Goal: Task Accomplishment & Management: Manage account settings

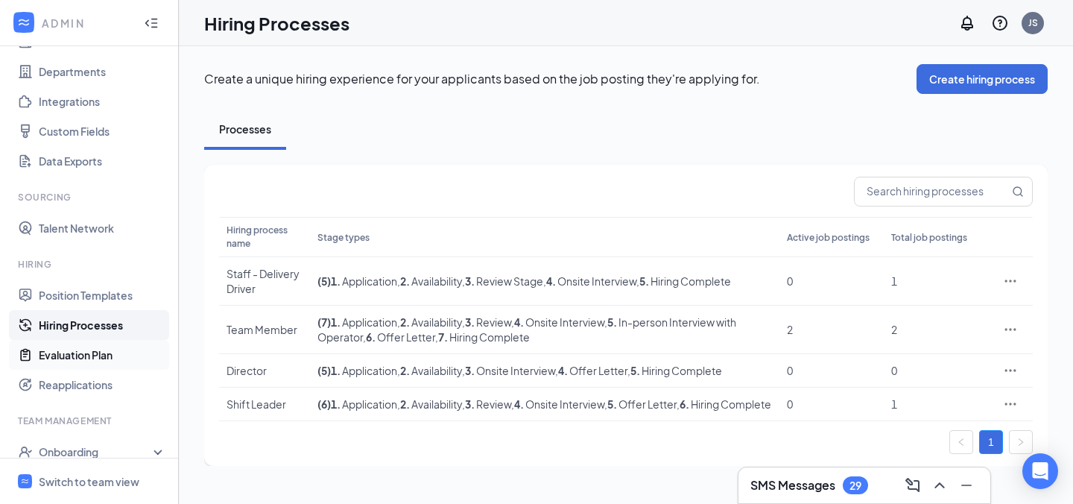
scroll to position [243, 0]
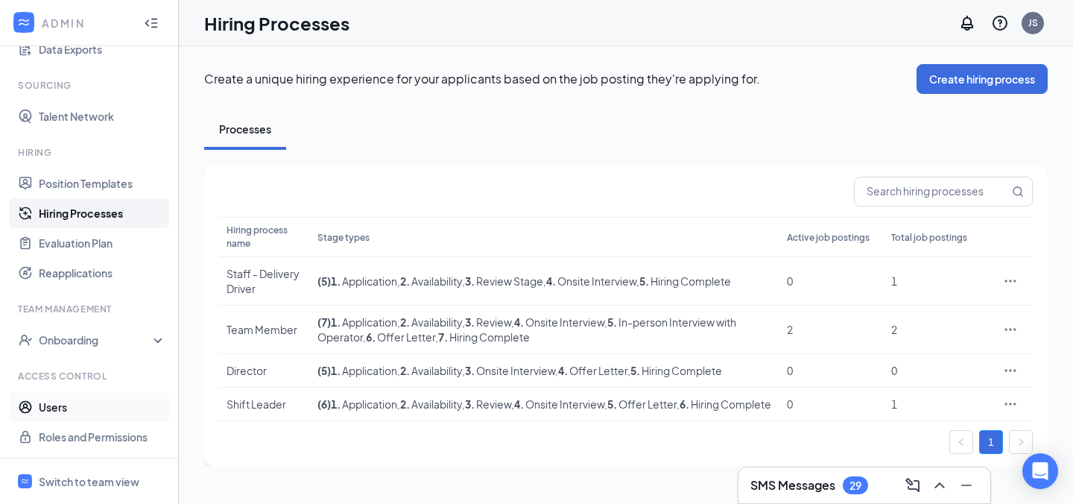
click at [85, 403] on link "Users" at bounding box center [102, 407] width 127 height 30
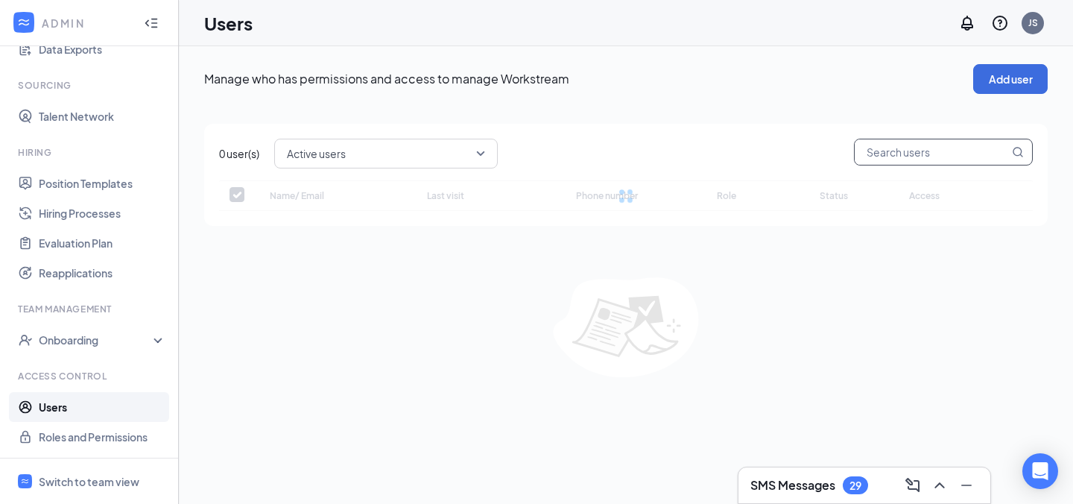
checkbox input "false"
click at [932, 153] on input "text" at bounding box center [932, 151] width 154 height 25
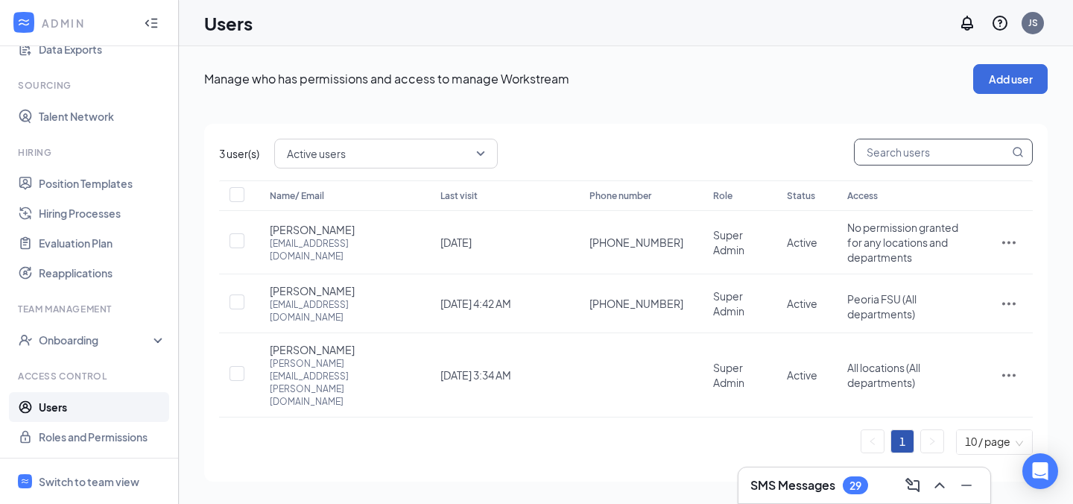
paste input "emilymendez0407@gmail.com"
type input "emilymendez0407@gmail.com"
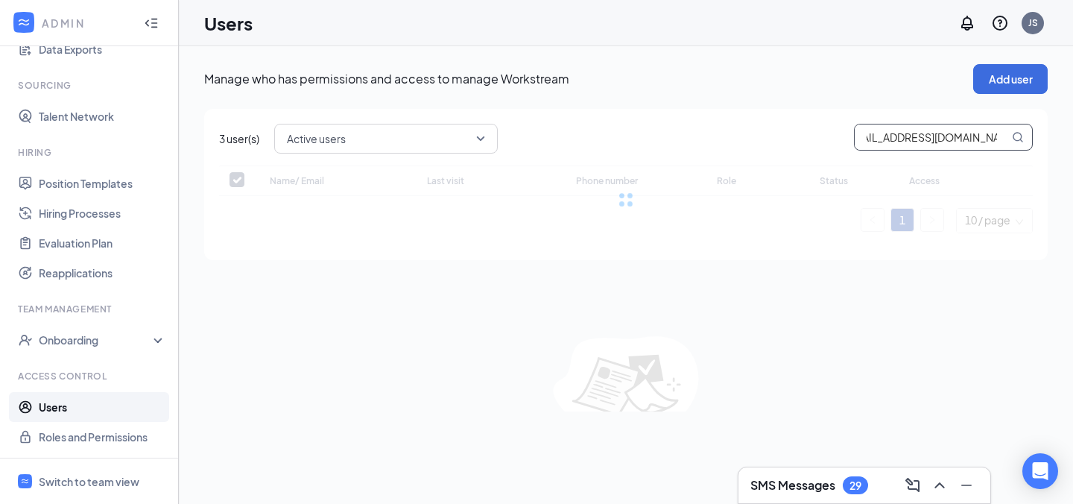
checkbox input "false"
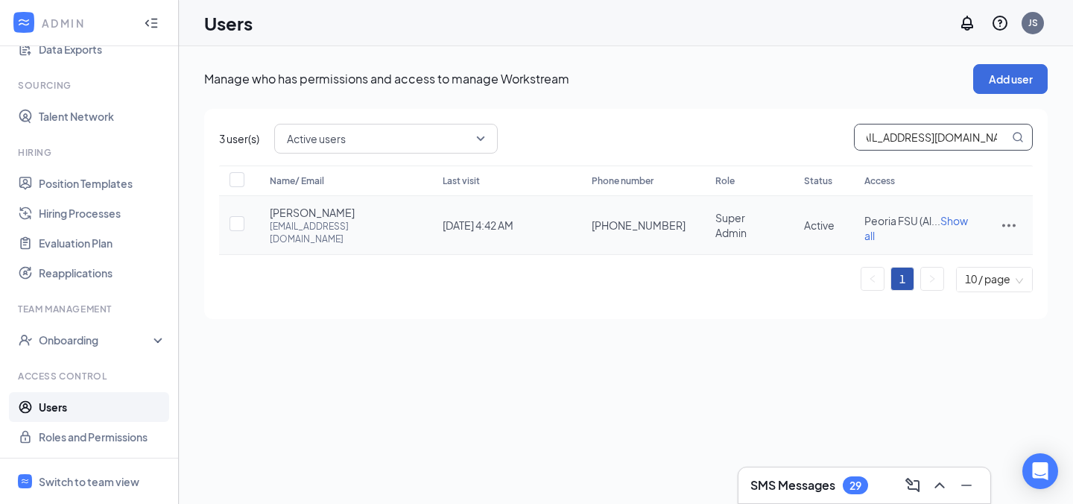
type input "emilymendez0407@gmail.com"
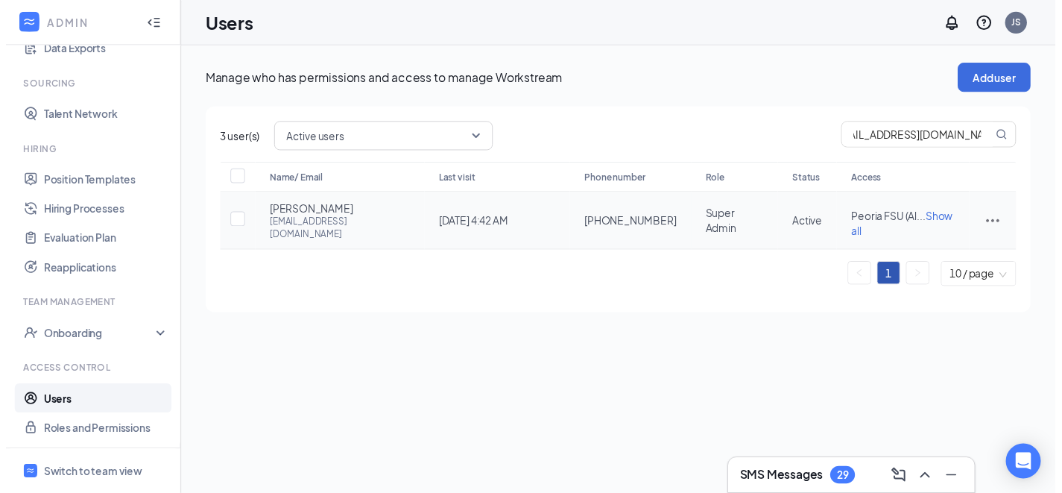
scroll to position [0, 0]
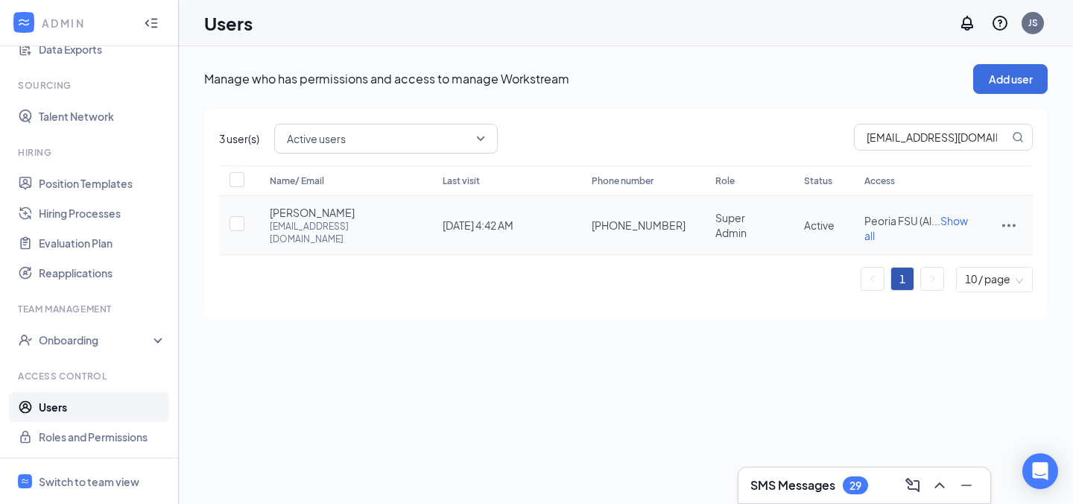
click at [864, 235] on span "Show all" at bounding box center [916, 228] width 104 height 28
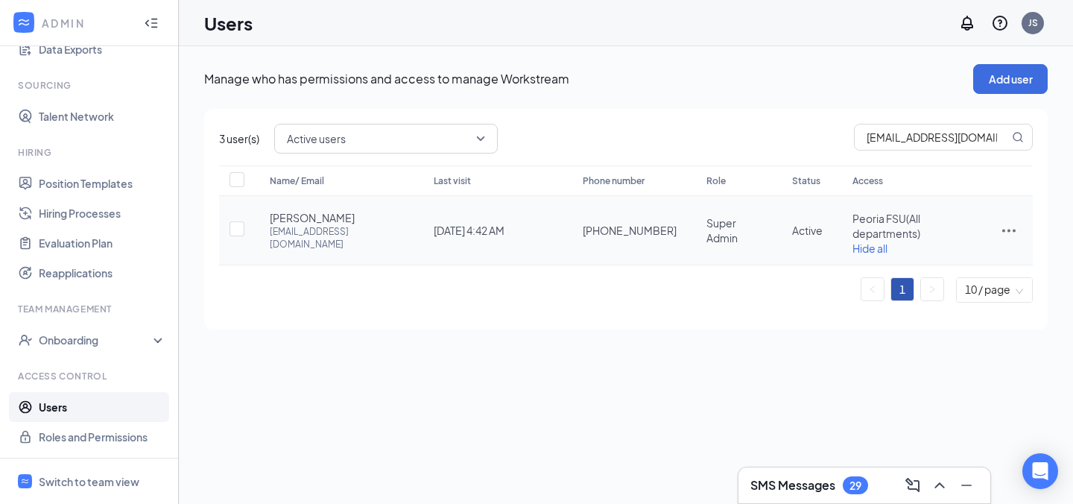
click at [572, 344] on div "Manage who has permissions and access to manage Workstream Add user 3 user(s) A…" at bounding box center [626, 196] width 894 height 301
click at [437, 55] on div "Manage who has permissions and access to manage Workstream Add user 3 user(s) A…" at bounding box center [626, 196] width 894 height 301
click at [120, 215] on link "Hiring Processes" at bounding box center [102, 213] width 127 height 30
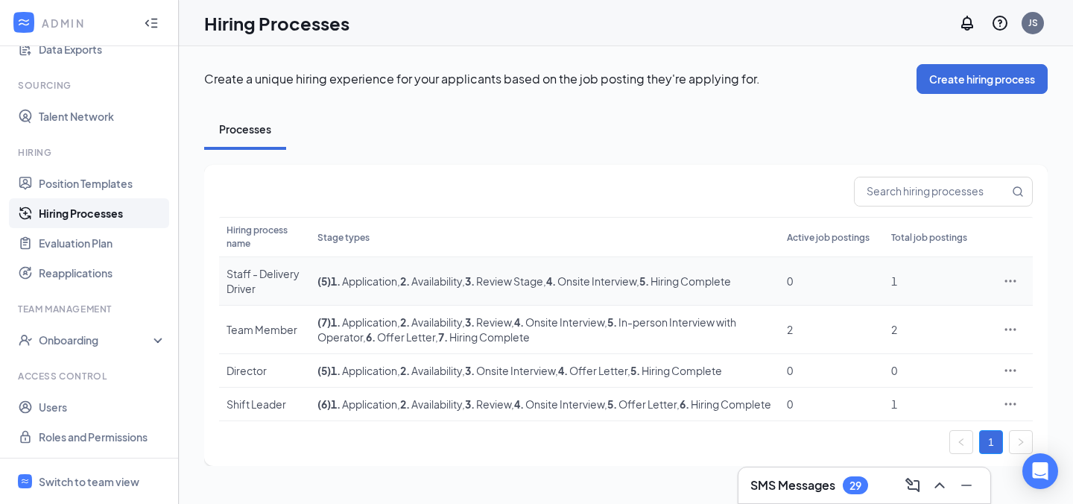
click at [245, 271] on div "Staff - Delivery Driver" at bounding box center [265, 281] width 76 height 30
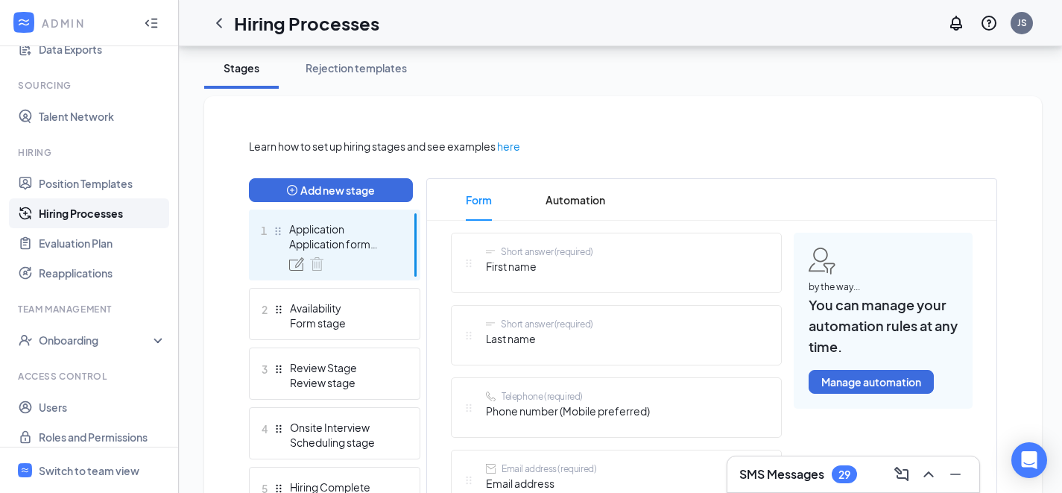
scroll to position [387, 0]
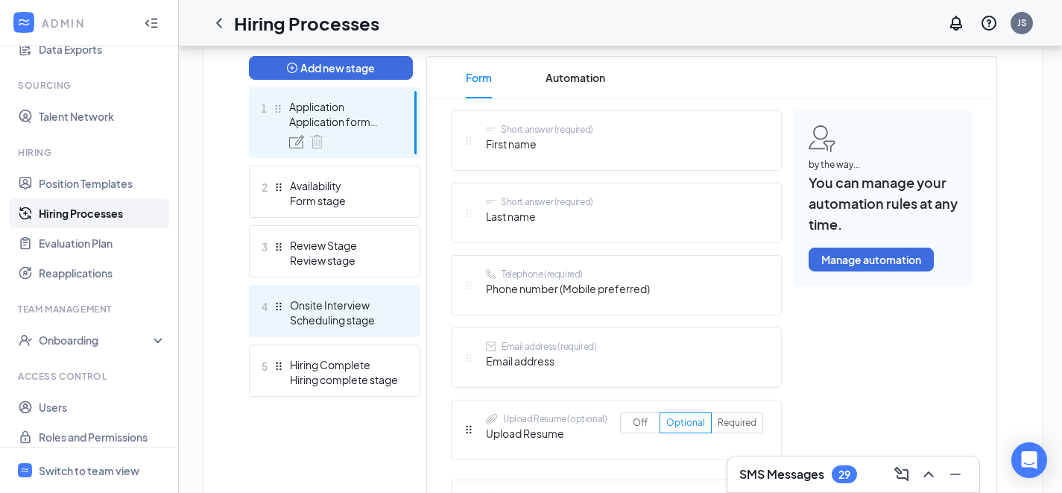
click at [353, 297] on div "Onsite Interview" at bounding box center [344, 304] width 109 height 15
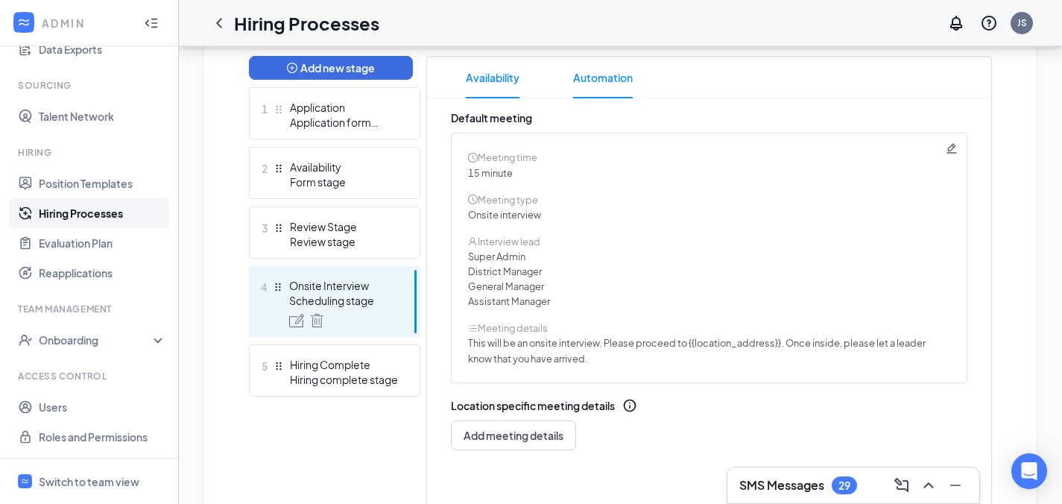
drag, startPoint x: 597, startPoint y: 69, endPoint x: 596, endPoint y: 84, distance: 15.7
click at [597, 69] on span "Automation" at bounding box center [603, 78] width 60 height 42
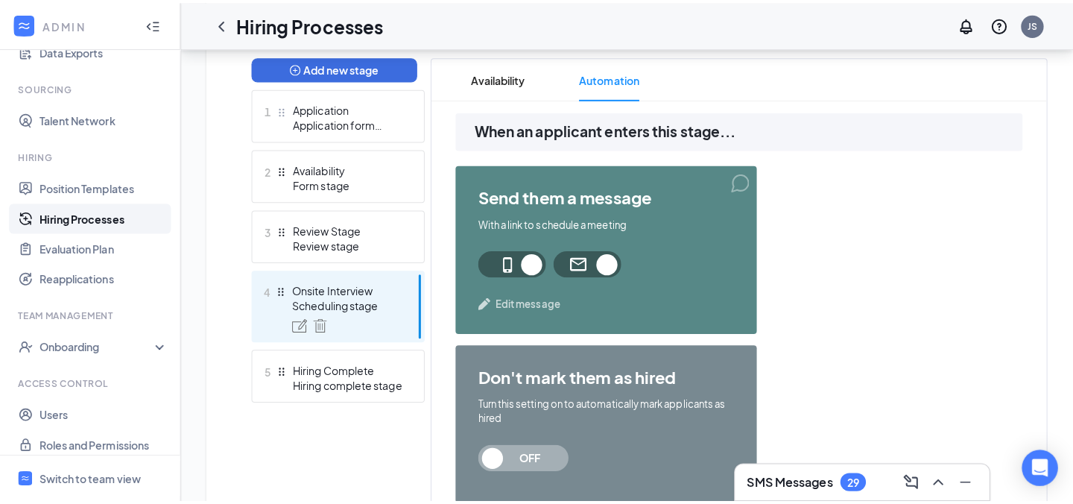
scroll to position [390, 0]
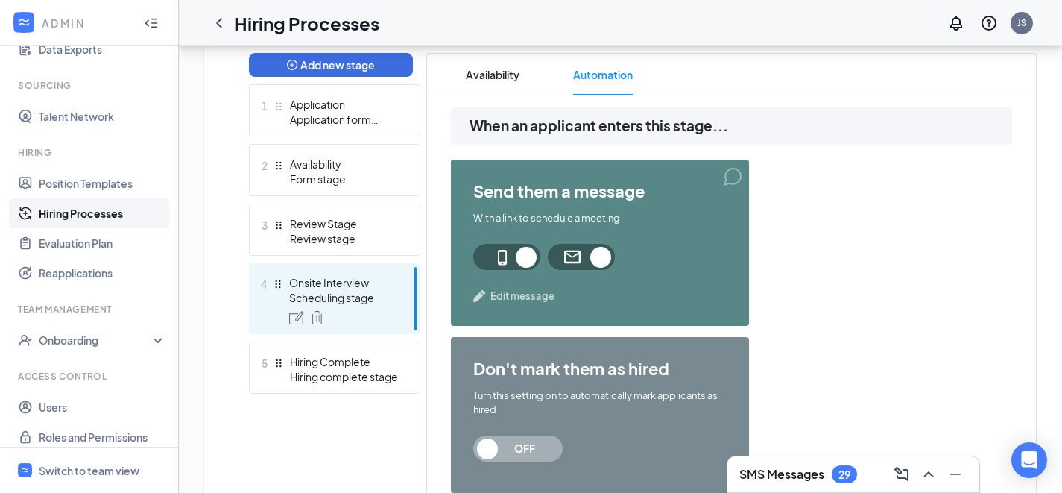
click at [538, 300] on span "Edit message" at bounding box center [522, 295] width 64 height 15
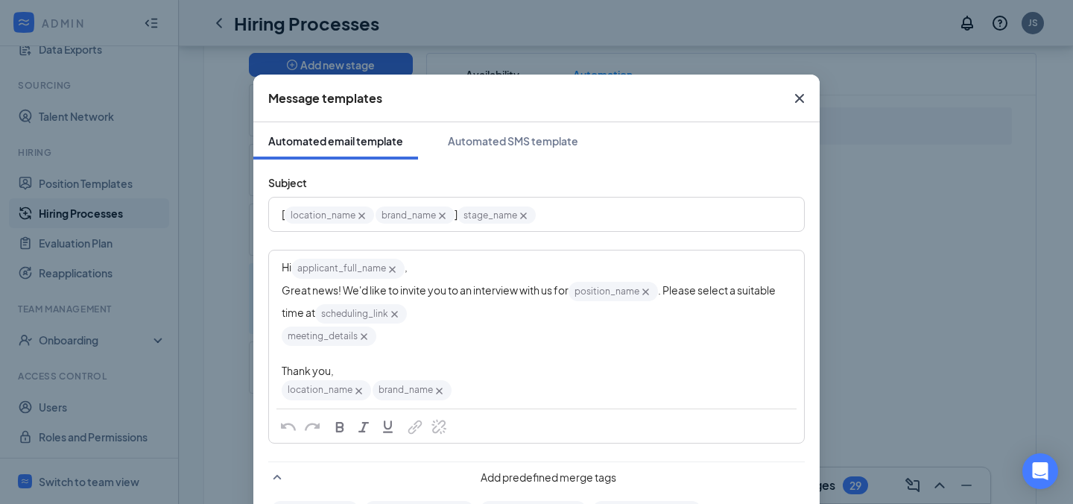
click at [398, 312] on icon "Cross" at bounding box center [394, 314] width 7 height 7
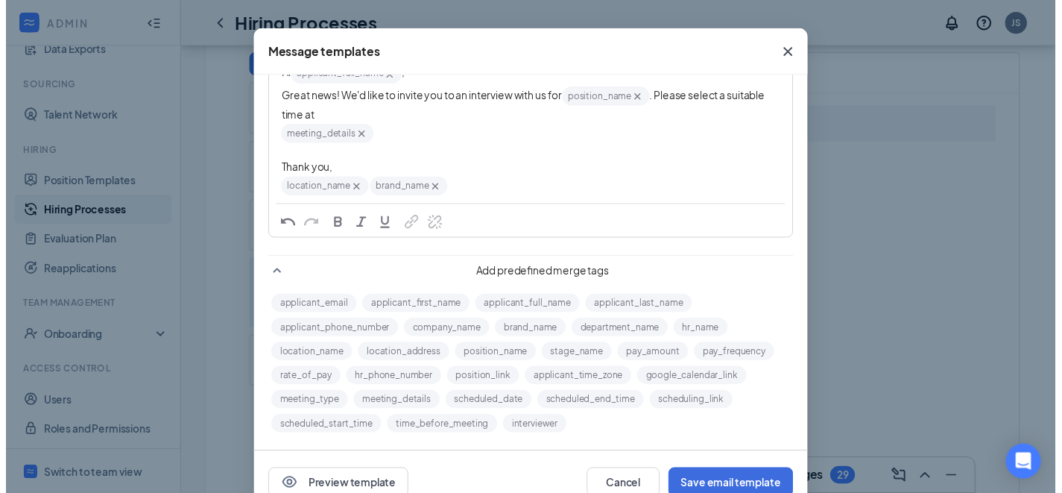
scroll to position [84, 0]
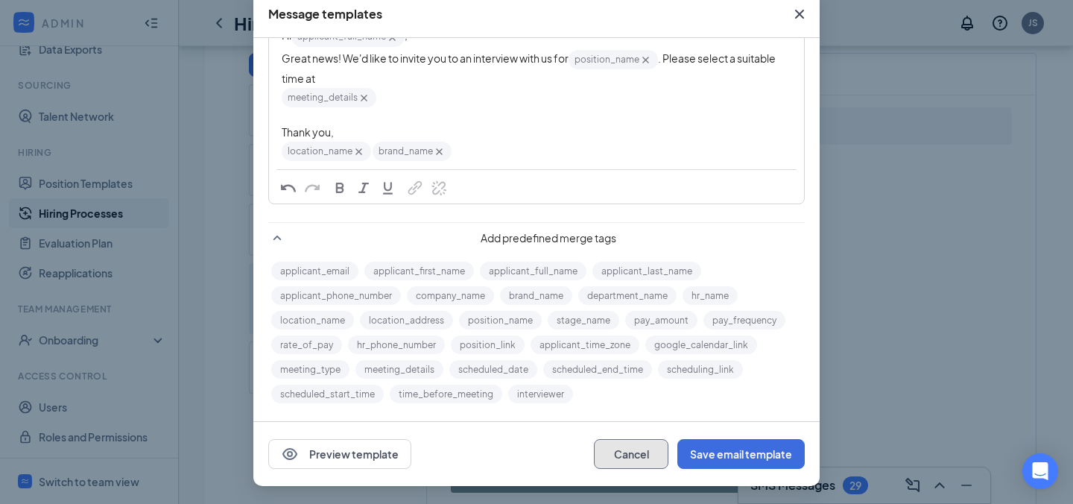
click at [641, 458] on button "Cancel" at bounding box center [631, 454] width 75 height 30
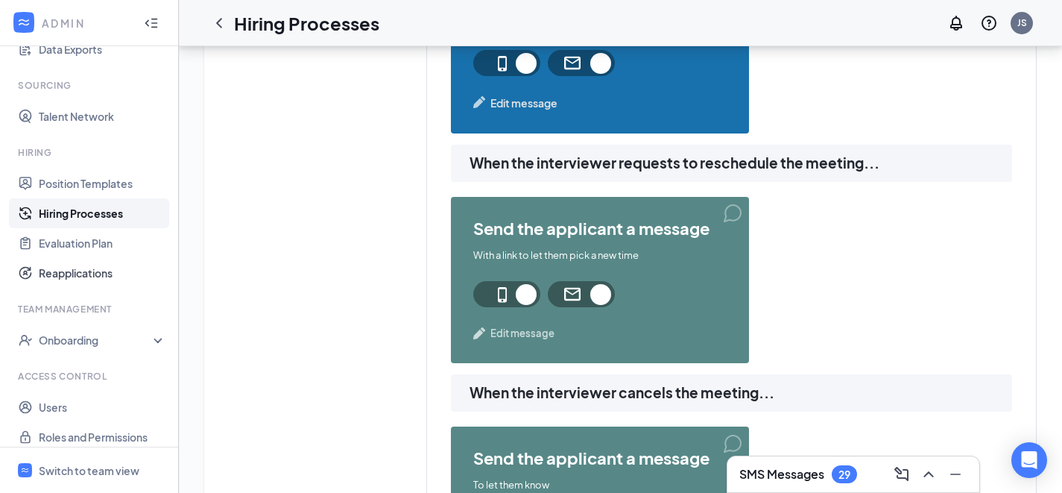
scroll to position [1939, 0]
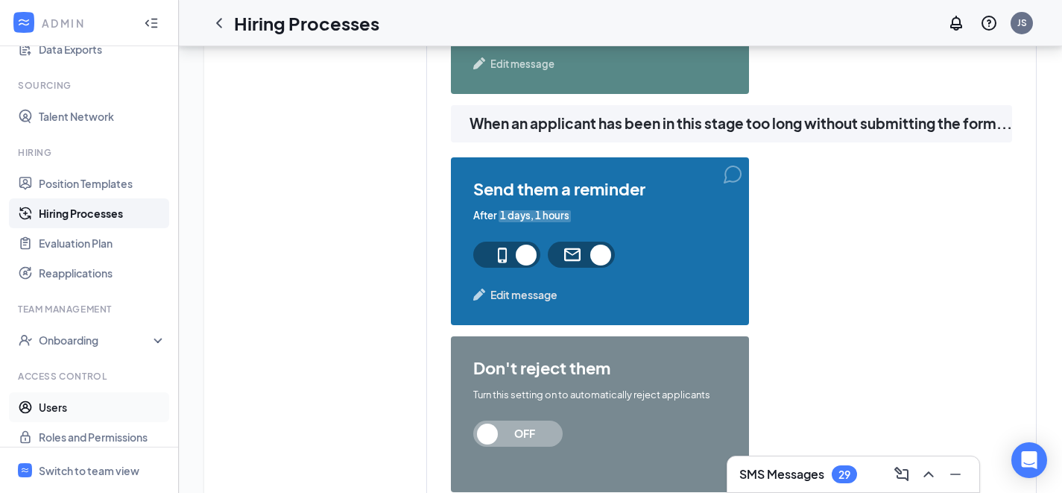
click at [93, 405] on link "Users" at bounding box center [102, 407] width 127 height 30
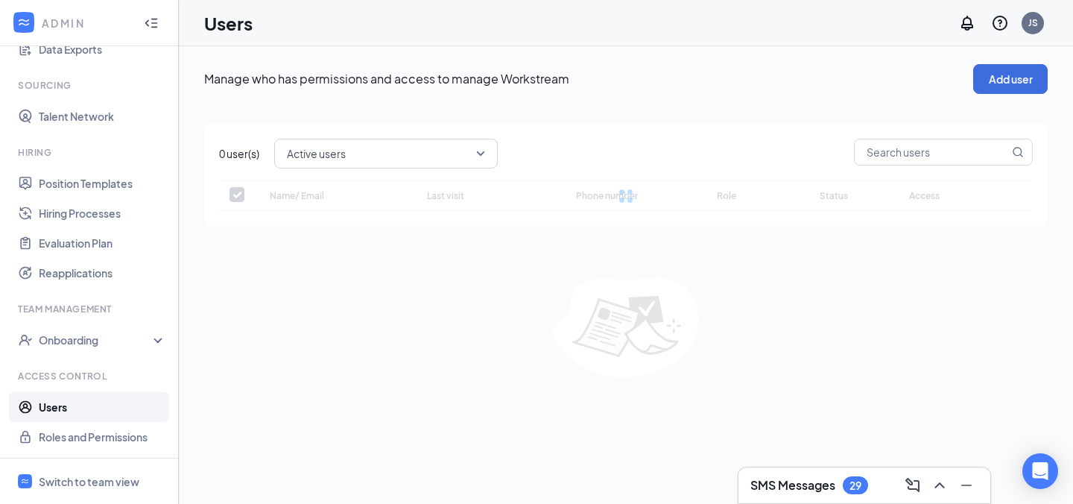
checkbox input "false"
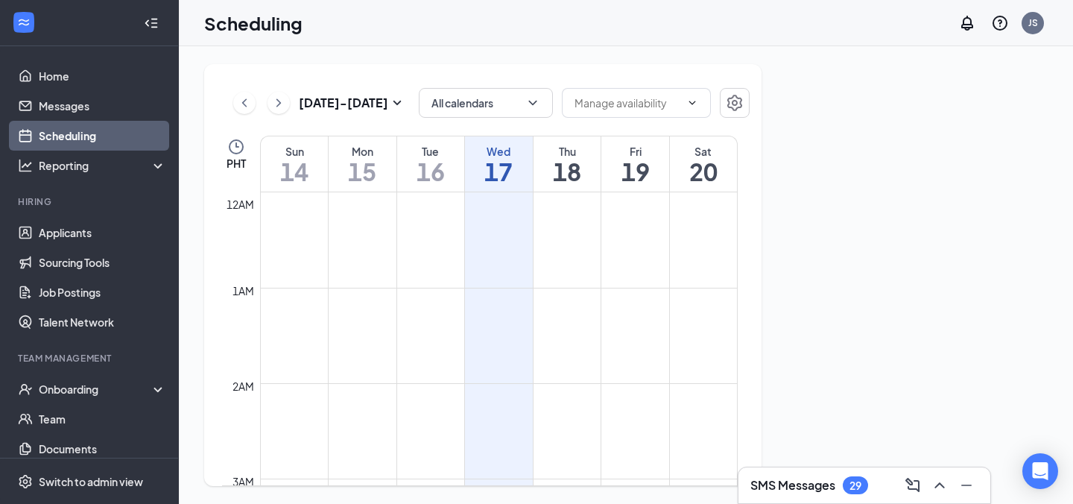
scroll to position [733, 0]
